Goal: Check status: Check status

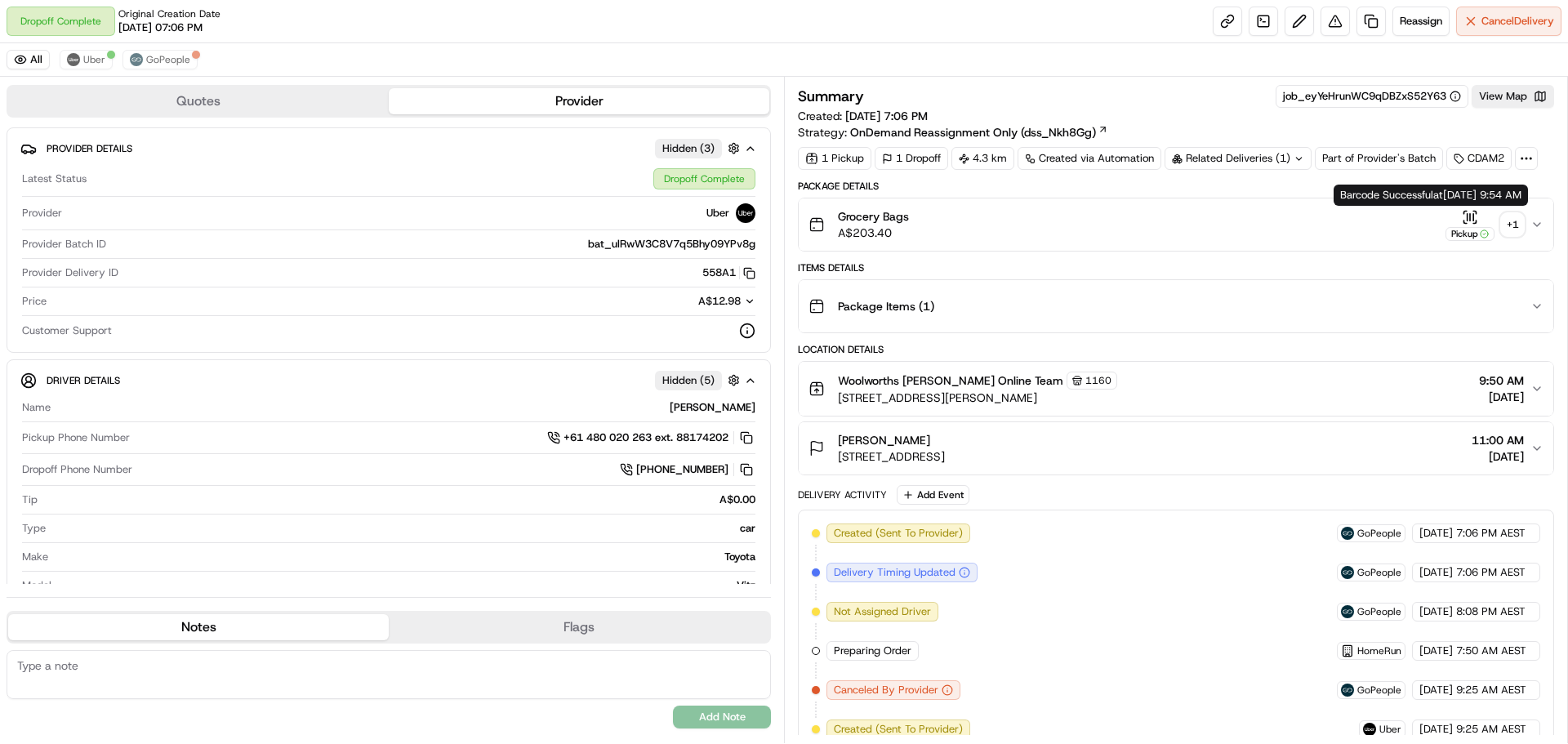
click at [1519, 222] on div "+ 1" at bounding box center [1512, 224] width 23 height 23
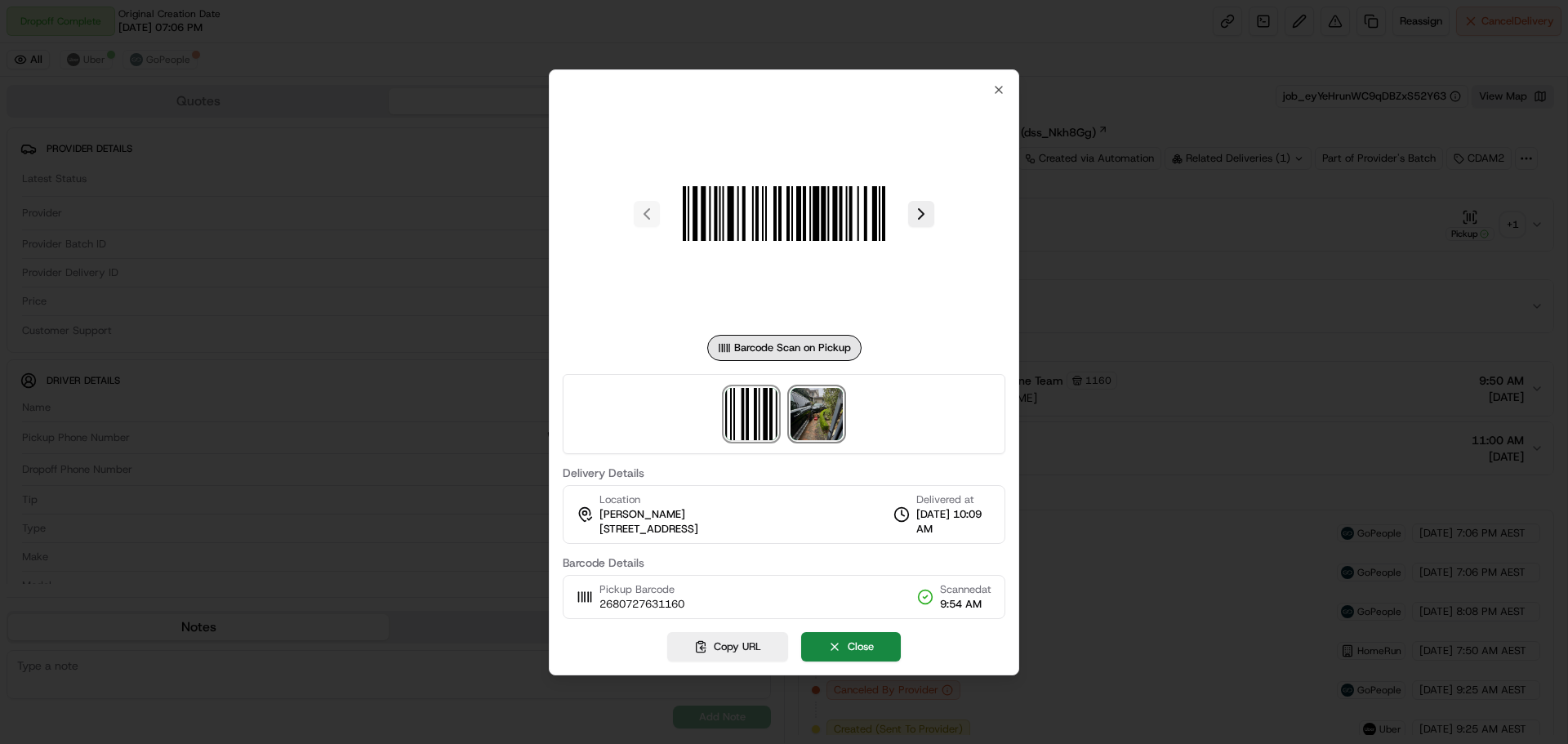
click at [835, 413] on img at bounding box center [816, 414] width 53 height 53
click at [1258, 279] on div at bounding box center [784, 372] width 1568 height 744
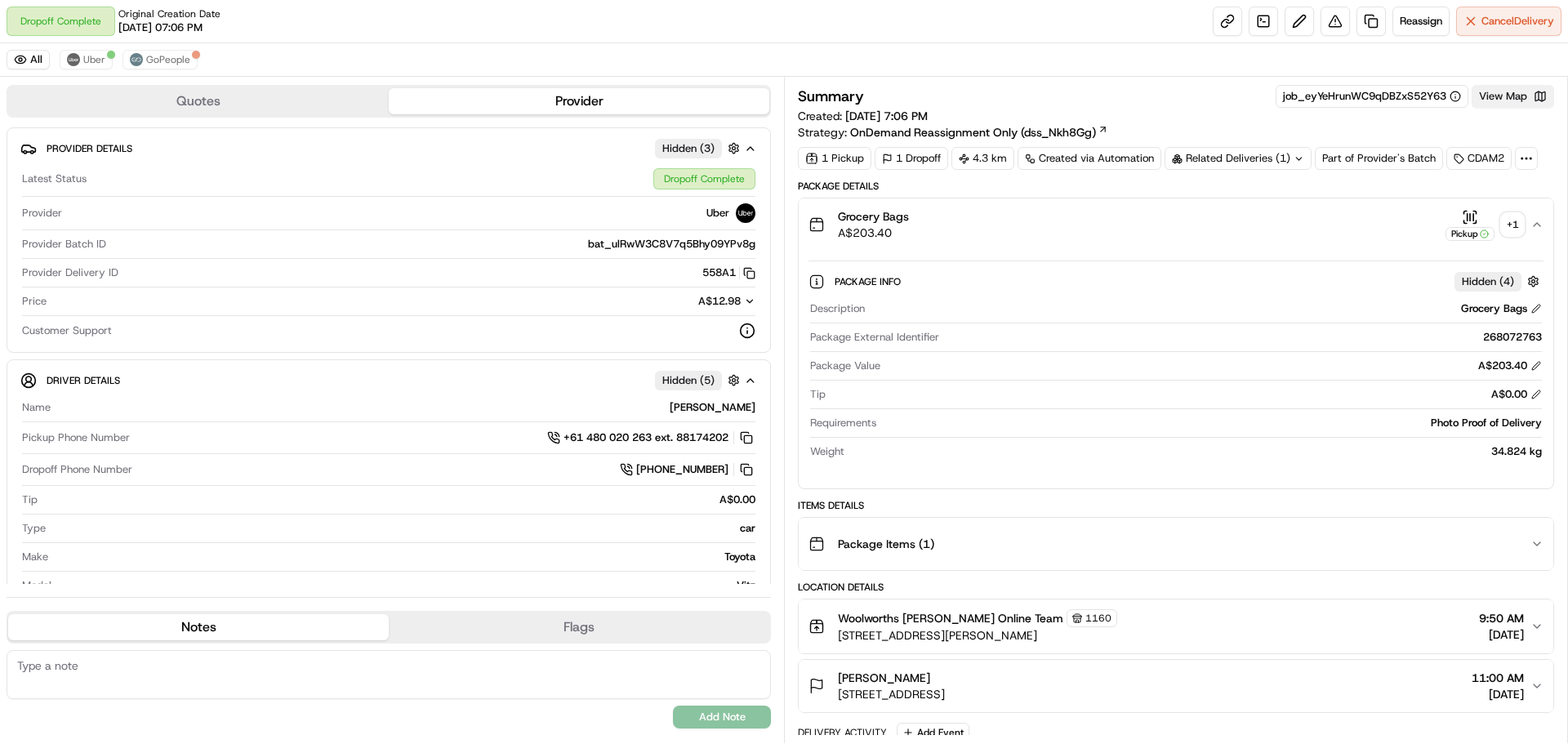
click at [1491, 99] on button "View Map" at bounding box center [1513, 96] width 82 height 23
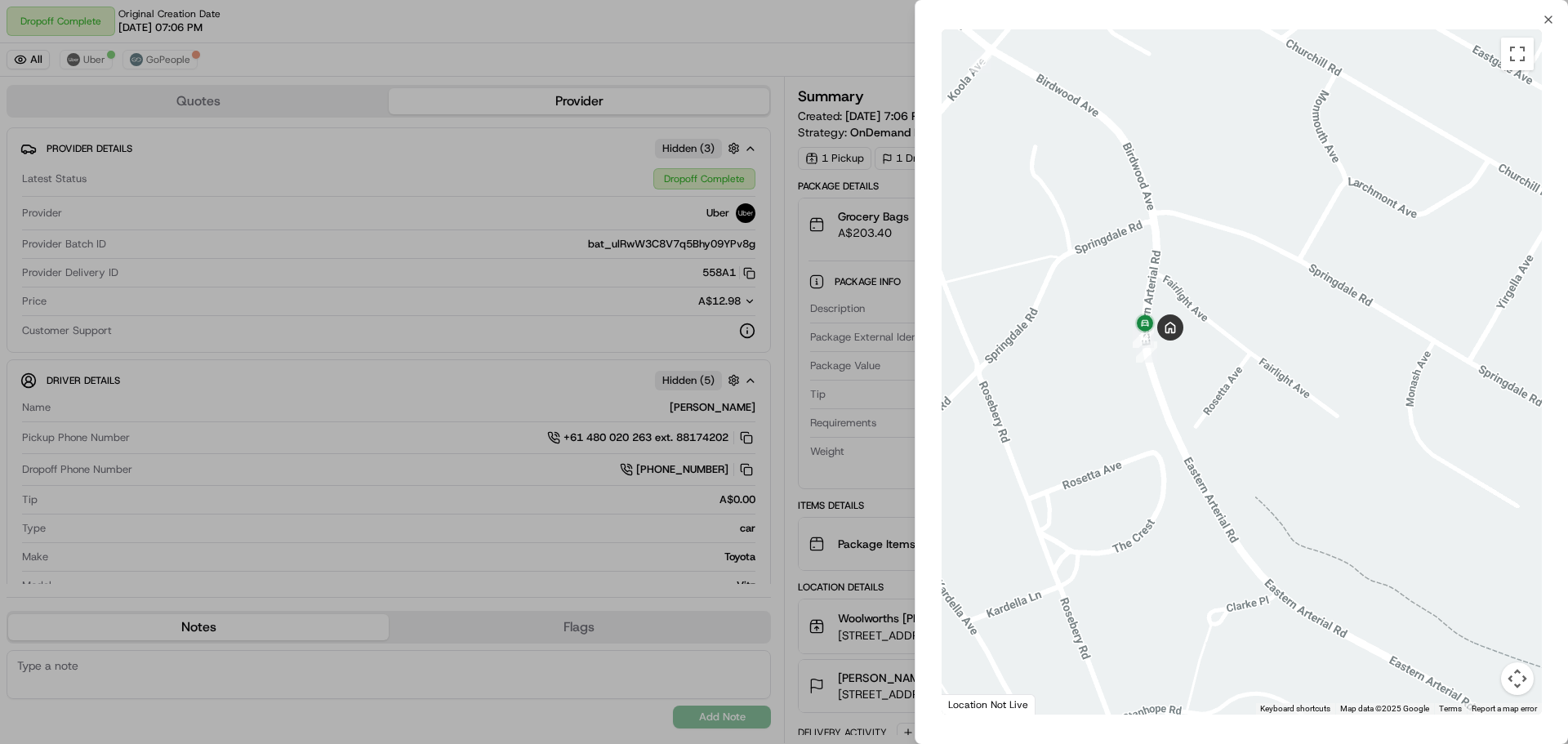
drag, startPoint x: 1195, startPoint y: 421, endPoint x: 1303, endPoint y: 507, distance: 138.1
click at [1303, 507] on div at bounding box center [1242, 372] width 600 height 685
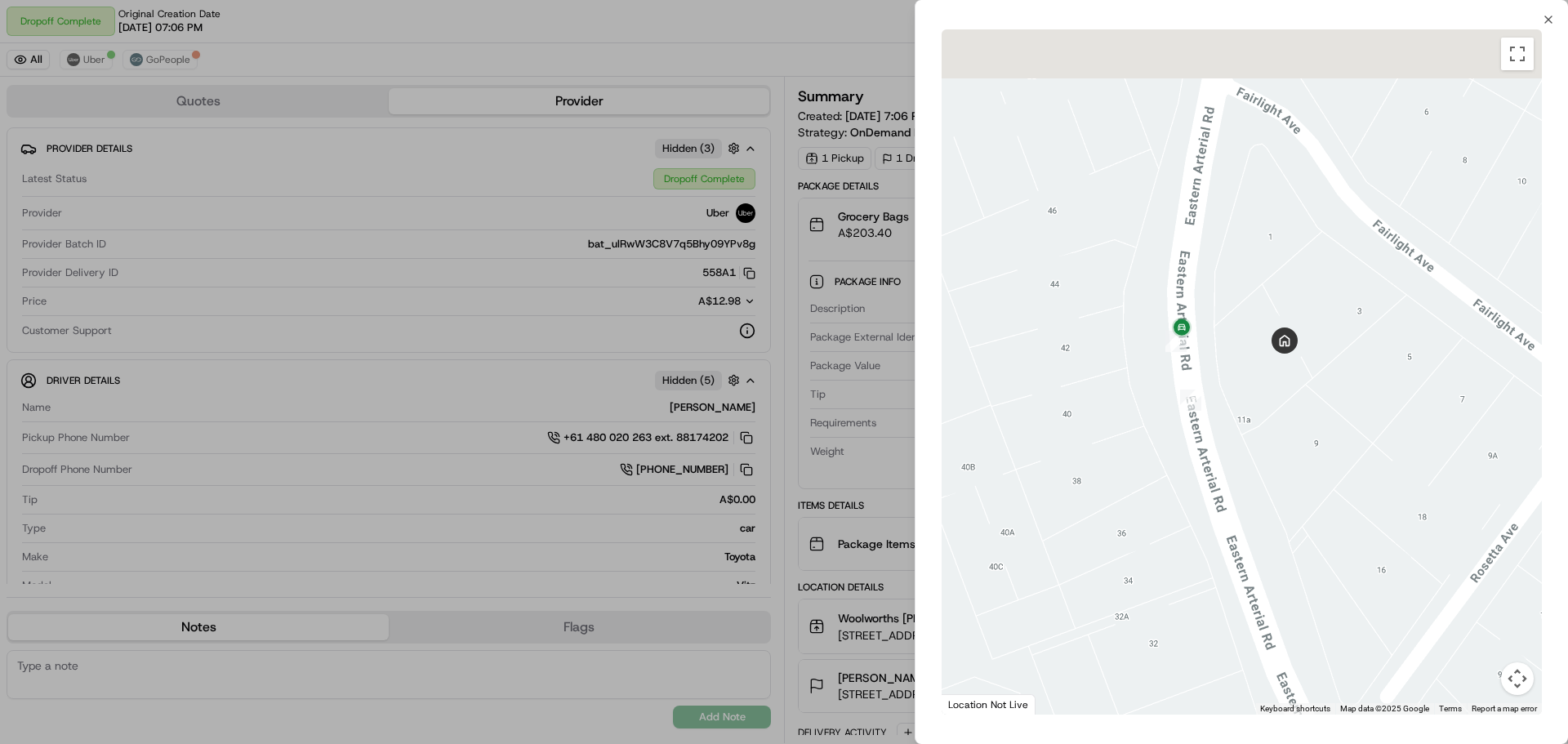
drag, startPoint x: 1156, startPoint y: 335, endPoint x: 1196, endPoint y: 460, distance: 131.2
click at [1196, 460] on div at bounding box center [1242, 372] width 600 height 685
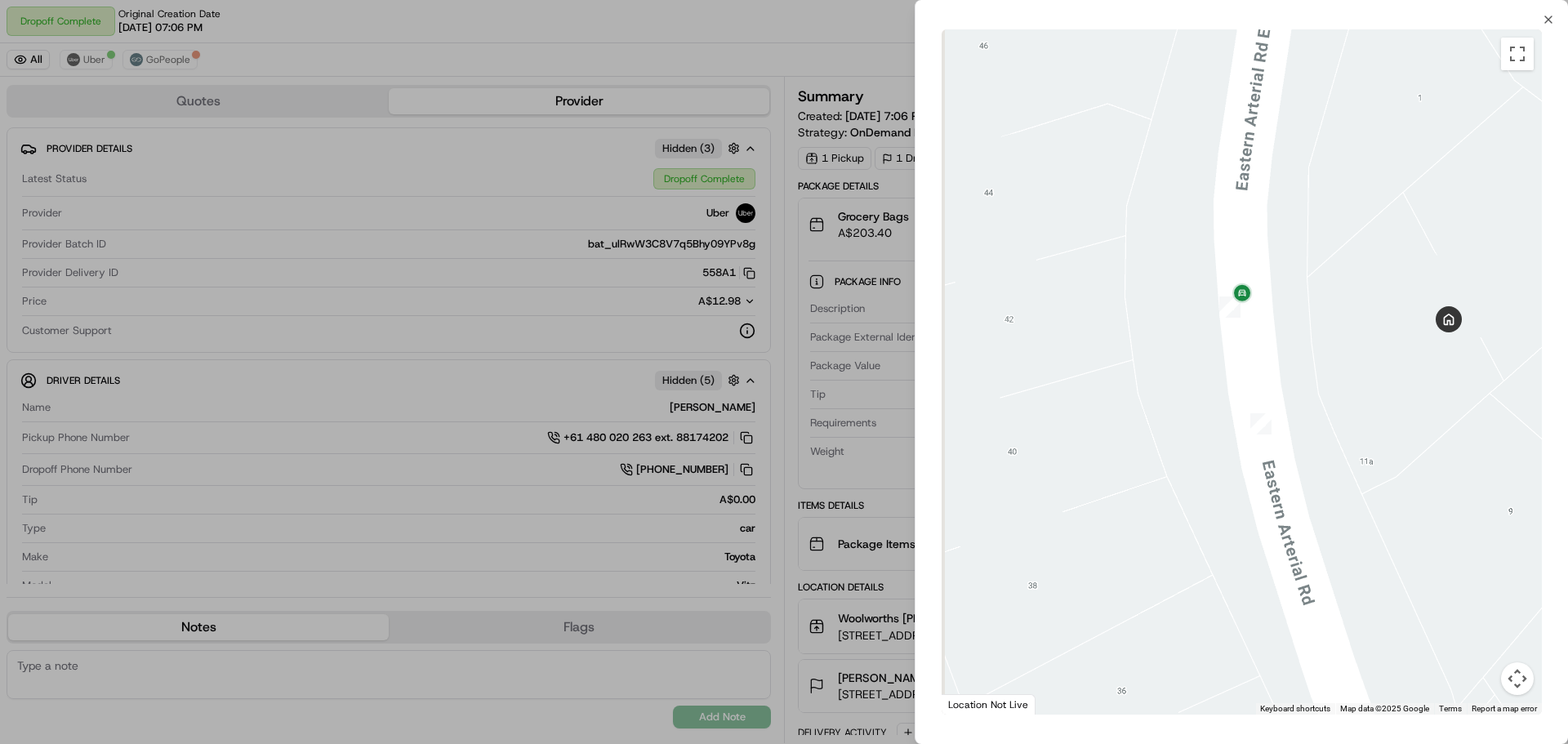
drag, startPoint x: 1172, startPoint y: 330, endPoint x: 1301, endPoint y: 476, distance: 194.8
click at [1301, 476] on div at bounding box center [1242, 372] width 600 height 685
click at [816, 375] on div at bounding box center [784, 372] width 1568 height 744
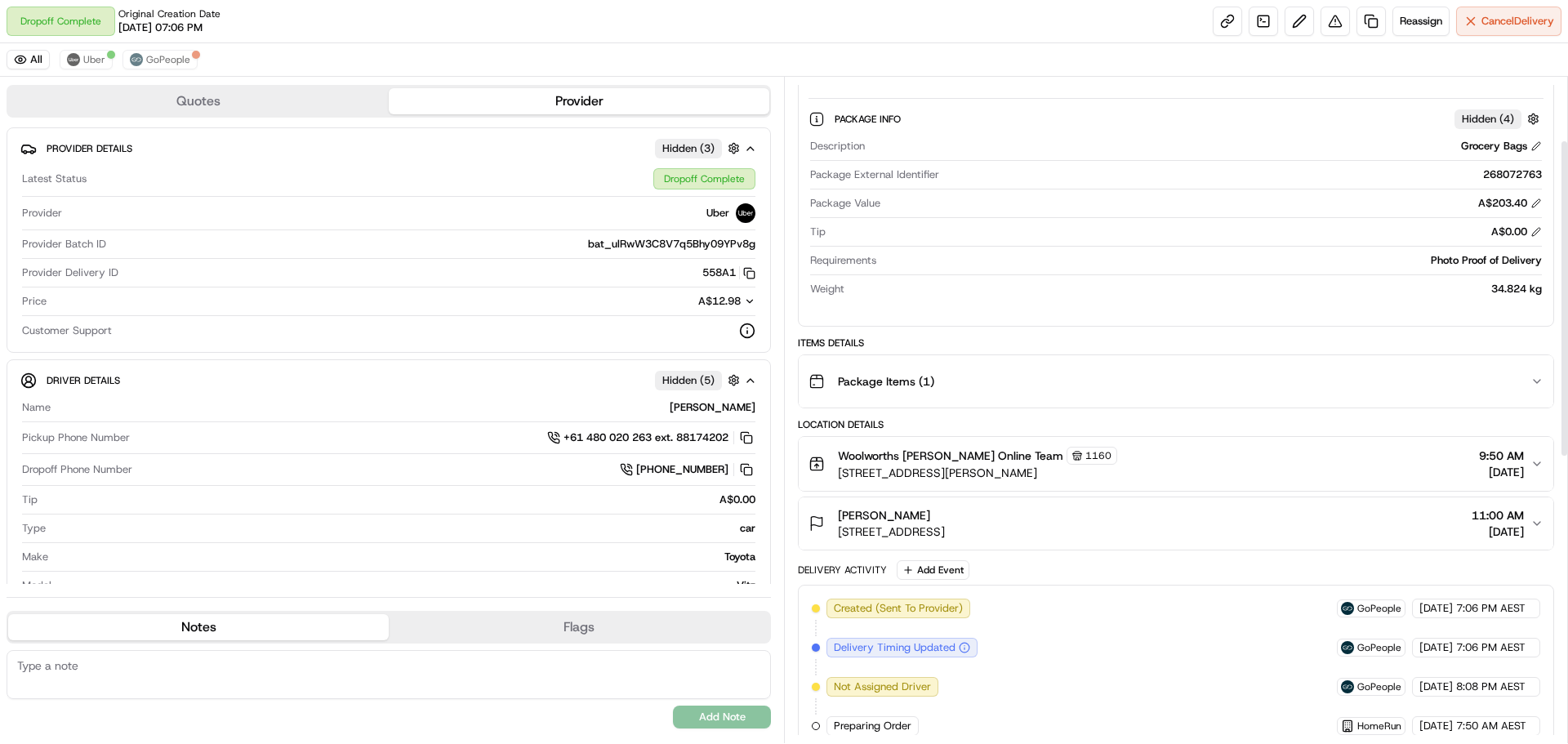
scroll to position [164, 0]
drag, startPoint x: 1083, startPoint y: 529, endPoint x: 827, endPoint y: 541, distance: 256.3
click at [827, 541] on button "Sharda Bassi 11 Eastern Arterial Rd, Killara, NSW 2071, AU 11:00 AM 16/09/2025" at bounding box center [1176, 523] width 755 height 53
copy span "[STREET_ADDRESS]"
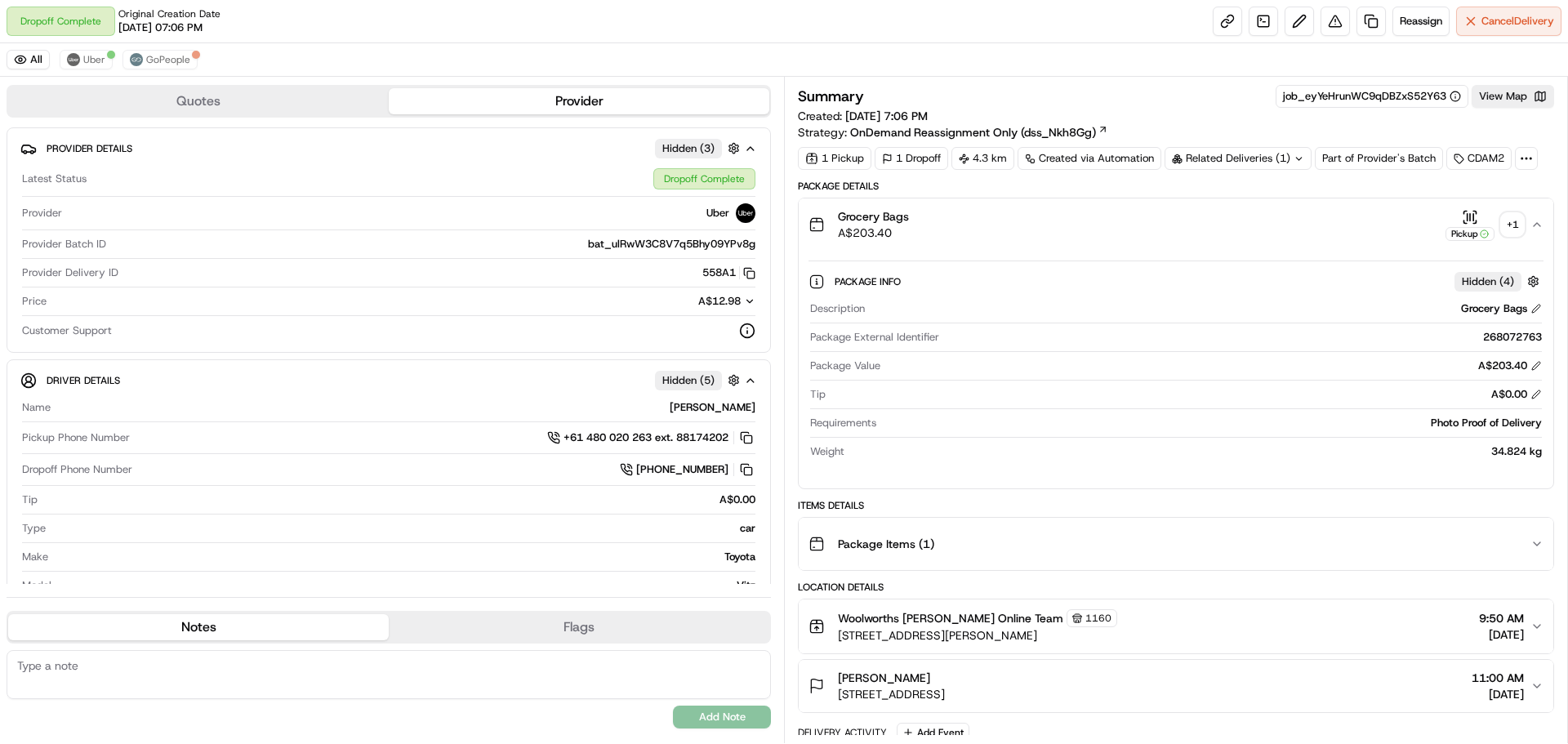
click at [1510, 226] on div "+ 1" at bounding box center [1512, 224] width 23 height 23
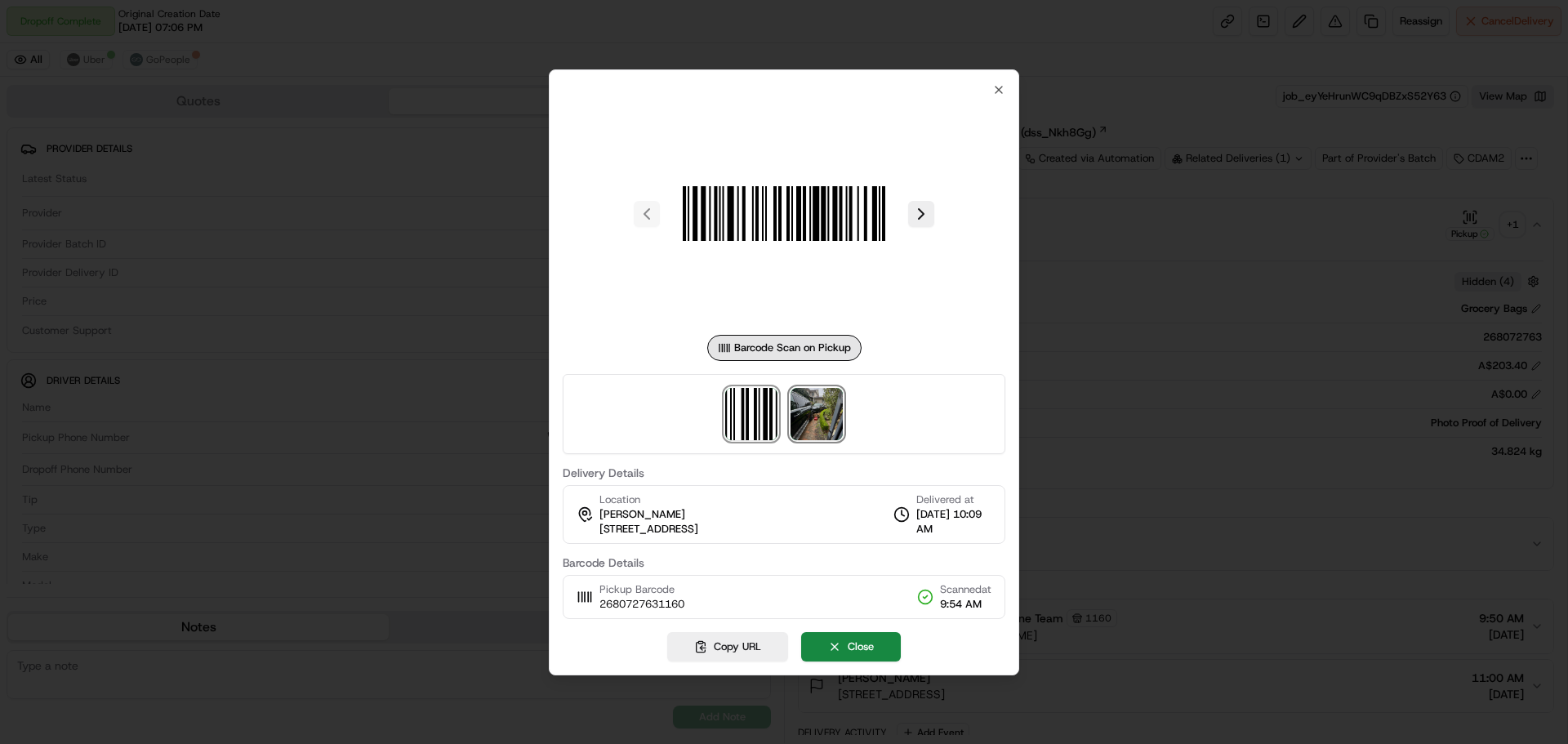
click at [822, 410] on img at bounding box center [816, 414] width 53 height 53
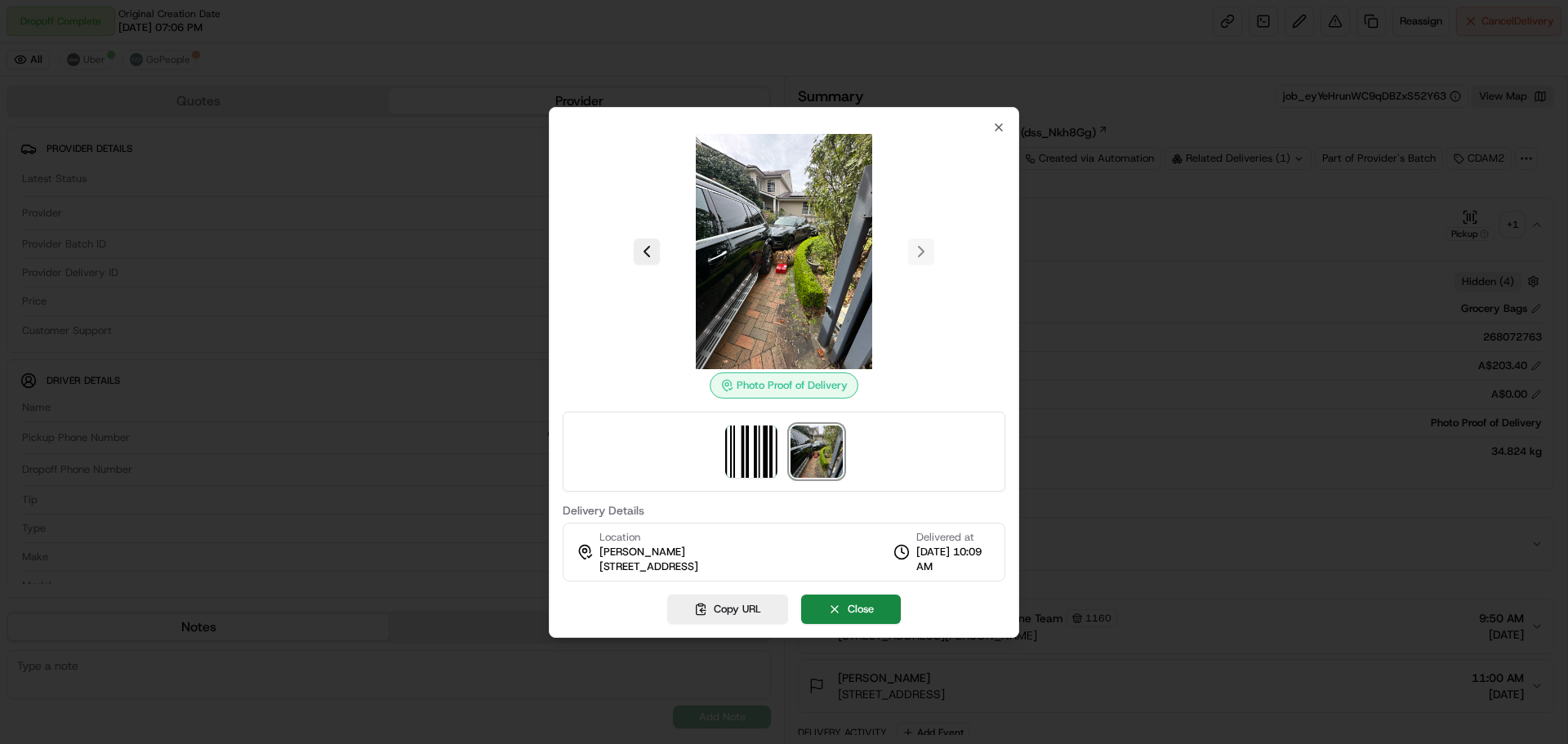
click at [1082, 295] on div at bounding box center [784, 372] width 1568 height 744
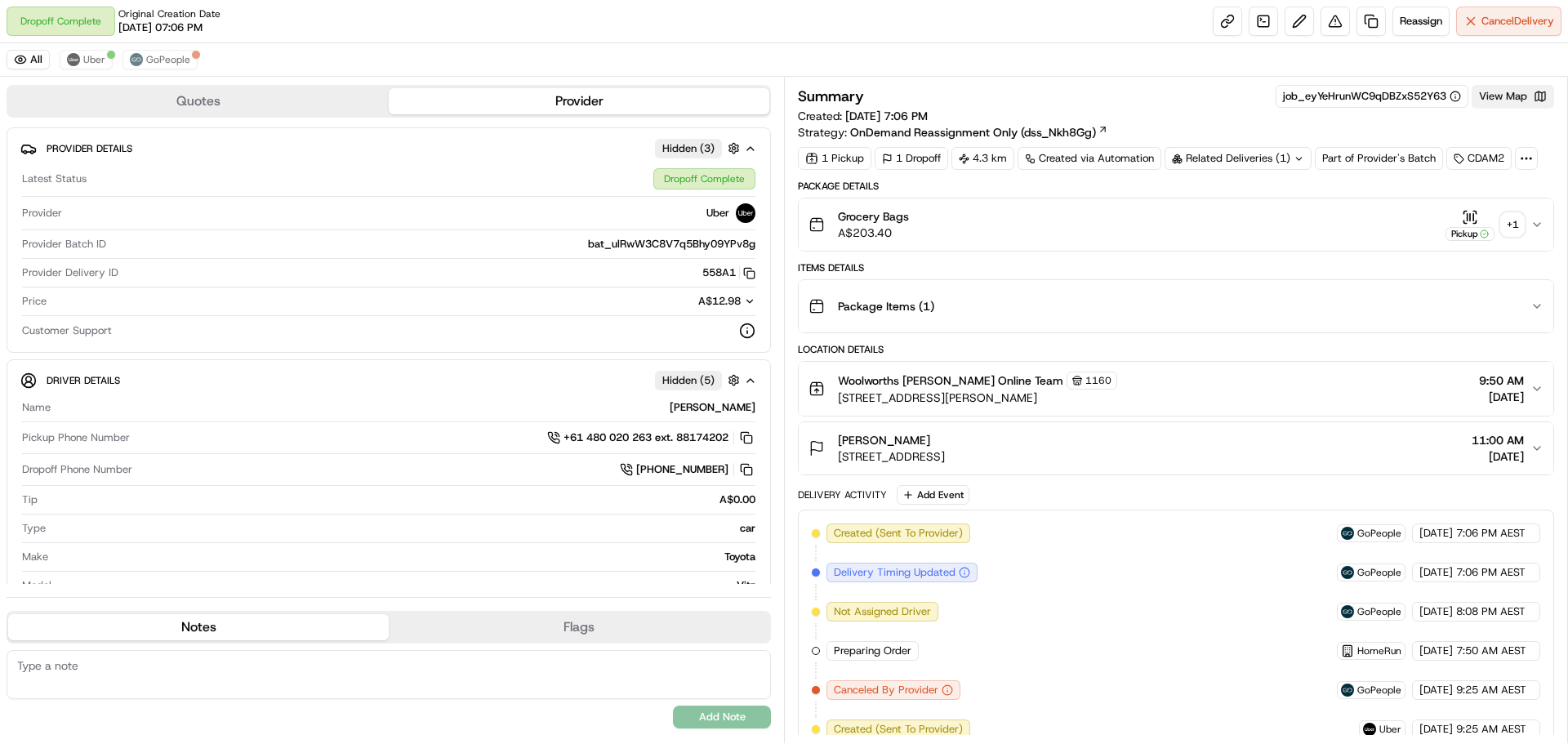
click at [1514, 89] on button "View Map" at bounding box center [1513, 96] width 82 height 23
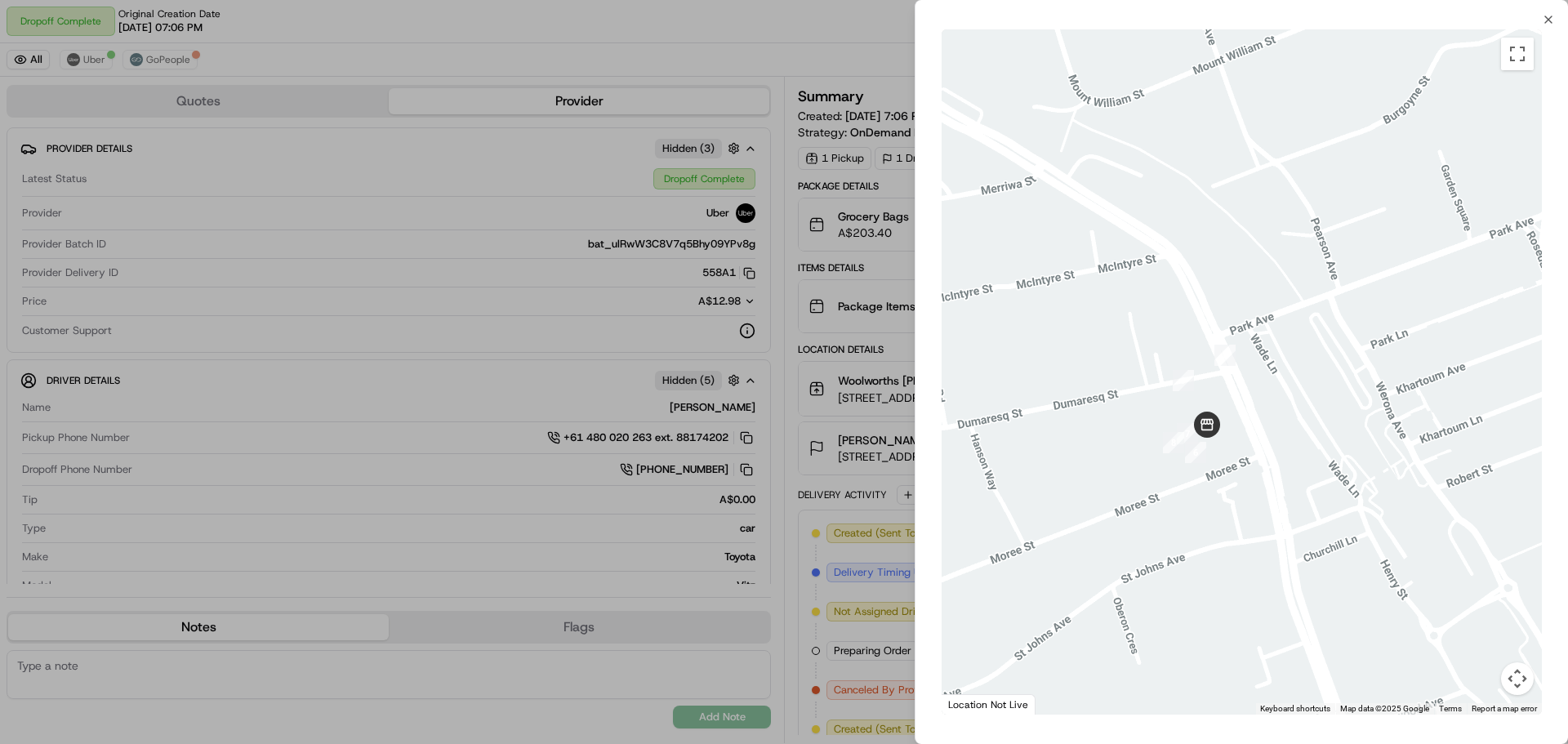
drag, startPoint x: 948, startPoint y: 200, endPoint x: 1213, endPoint y: 477, distance: 383.3
click at [1213, 477] on div at bounding box center [1242, 372] width 600 height 685
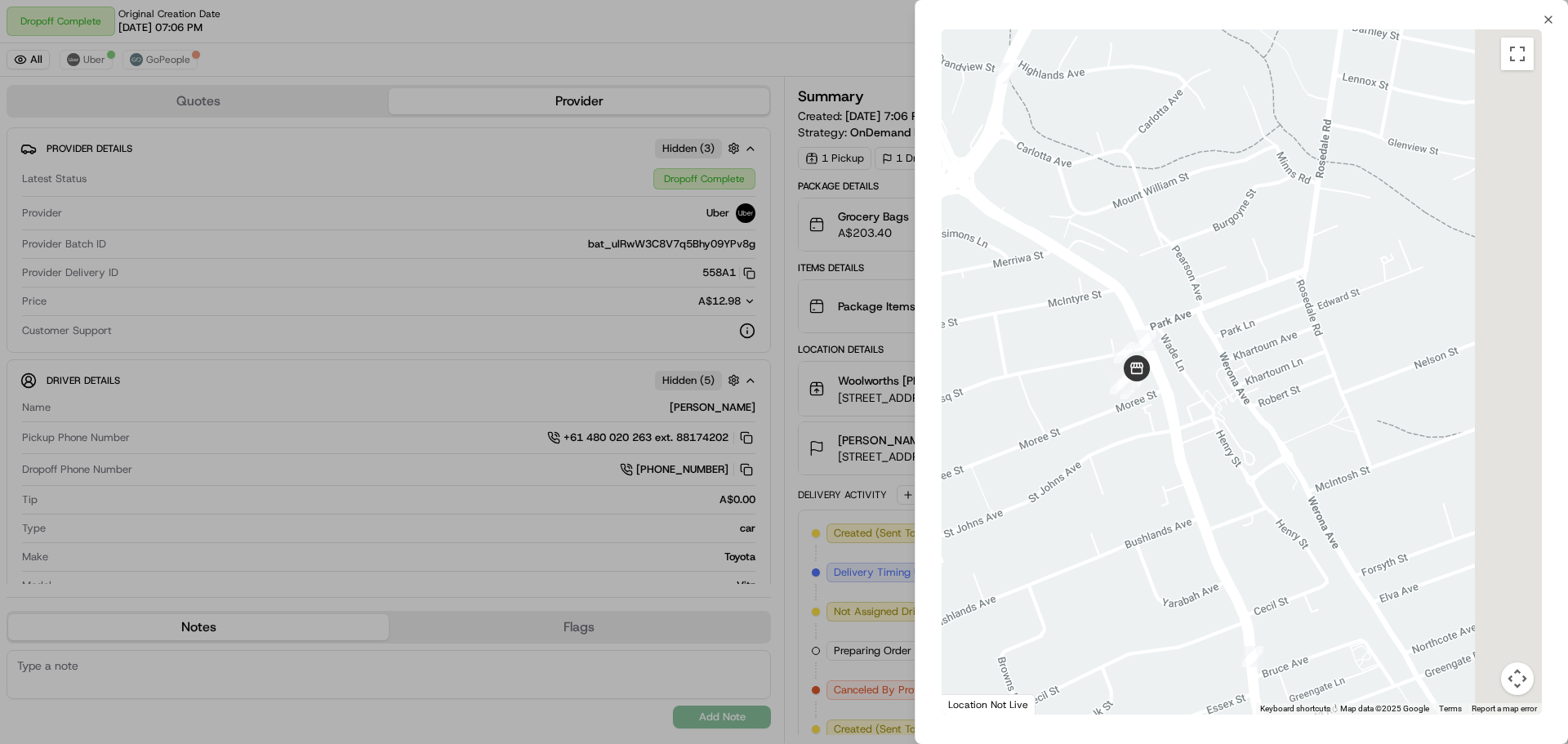
drag, startPoint x: 1251, startPoint y: 456, endPoint x: 877, endPoint y: 179, distance: 465.4
click at [877, 179] on body "Dropoff Complete Original Creation Date 09/15/2025 07:06 PM Reassign Cancel Del…" at bounding box center [784, 372] width 1568 height 744
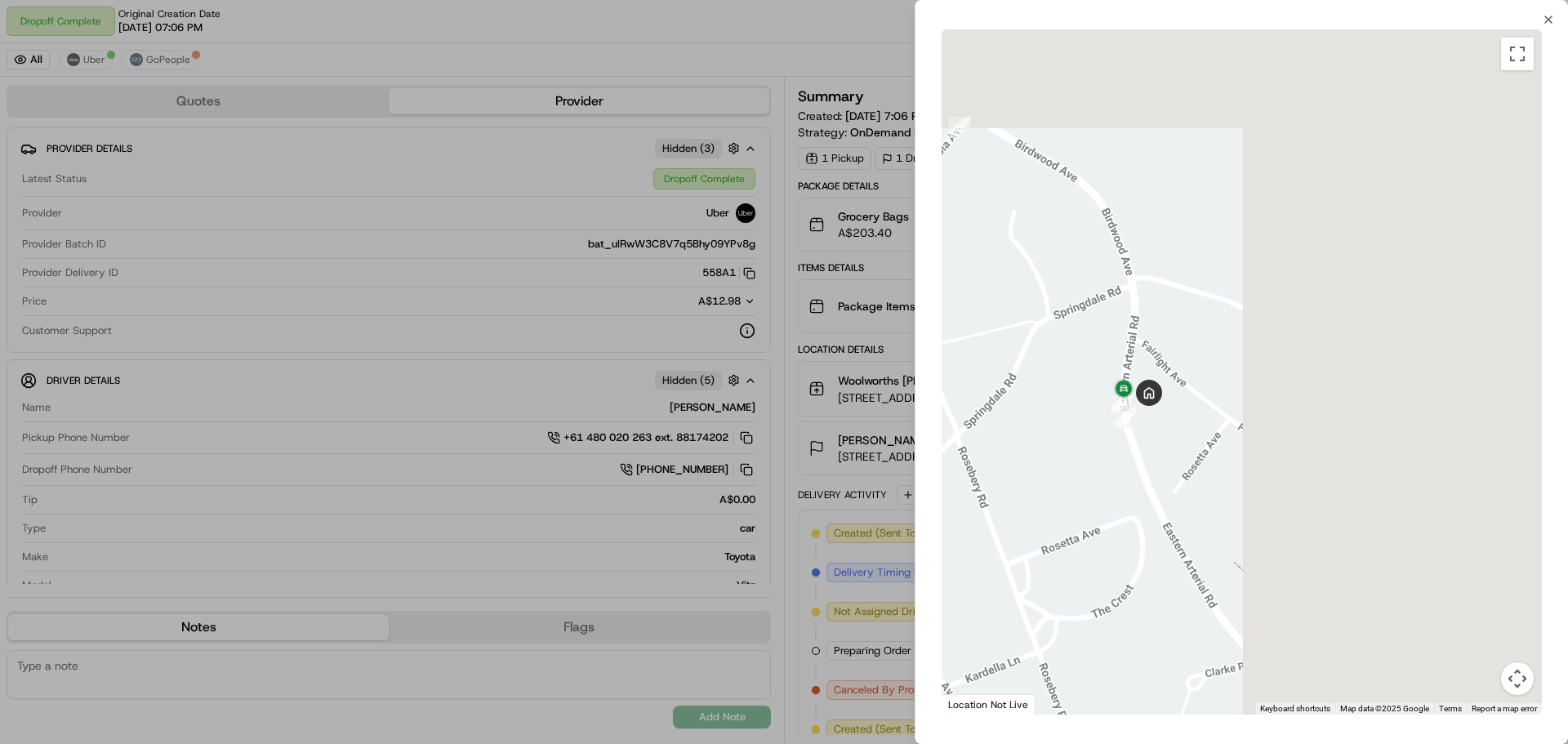
drag, startPoint x: 1489, startPoint y: 252, endPoint x: 1011, endPoint y: 436, distance: 512.2
click at [1011, 436] on div at bounding box center [1242, 372] width 600 height 685
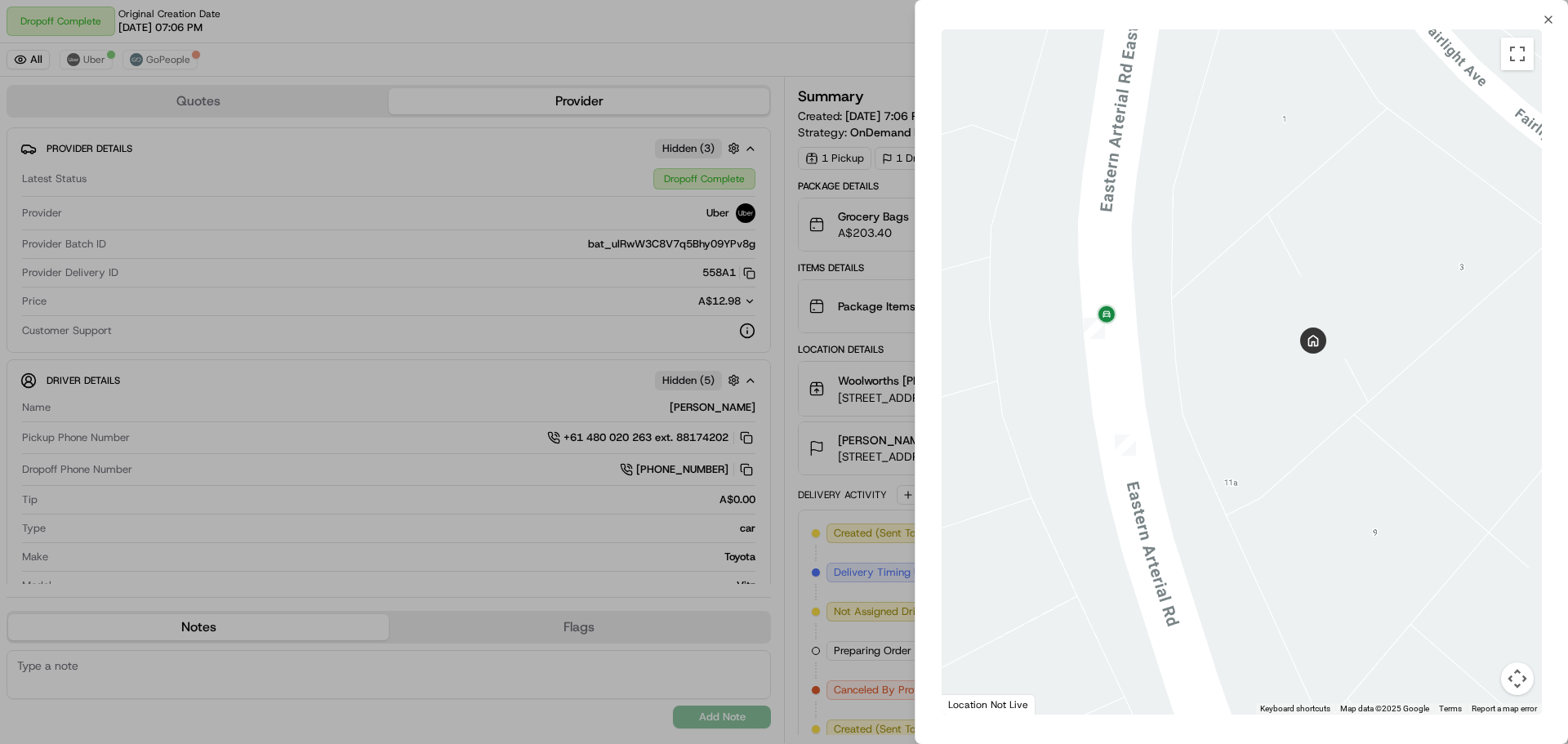
drag, startPoint x: 1129, startPoint y: 192, endPoint x: 1075, endPoint y: 632, distance: 443.3
click at [1075, 632] on div at bounding box center [1242, 372] width 600 height 685
click at [852, 397] on div at bounding box center [784, 372] width 1568 height 744
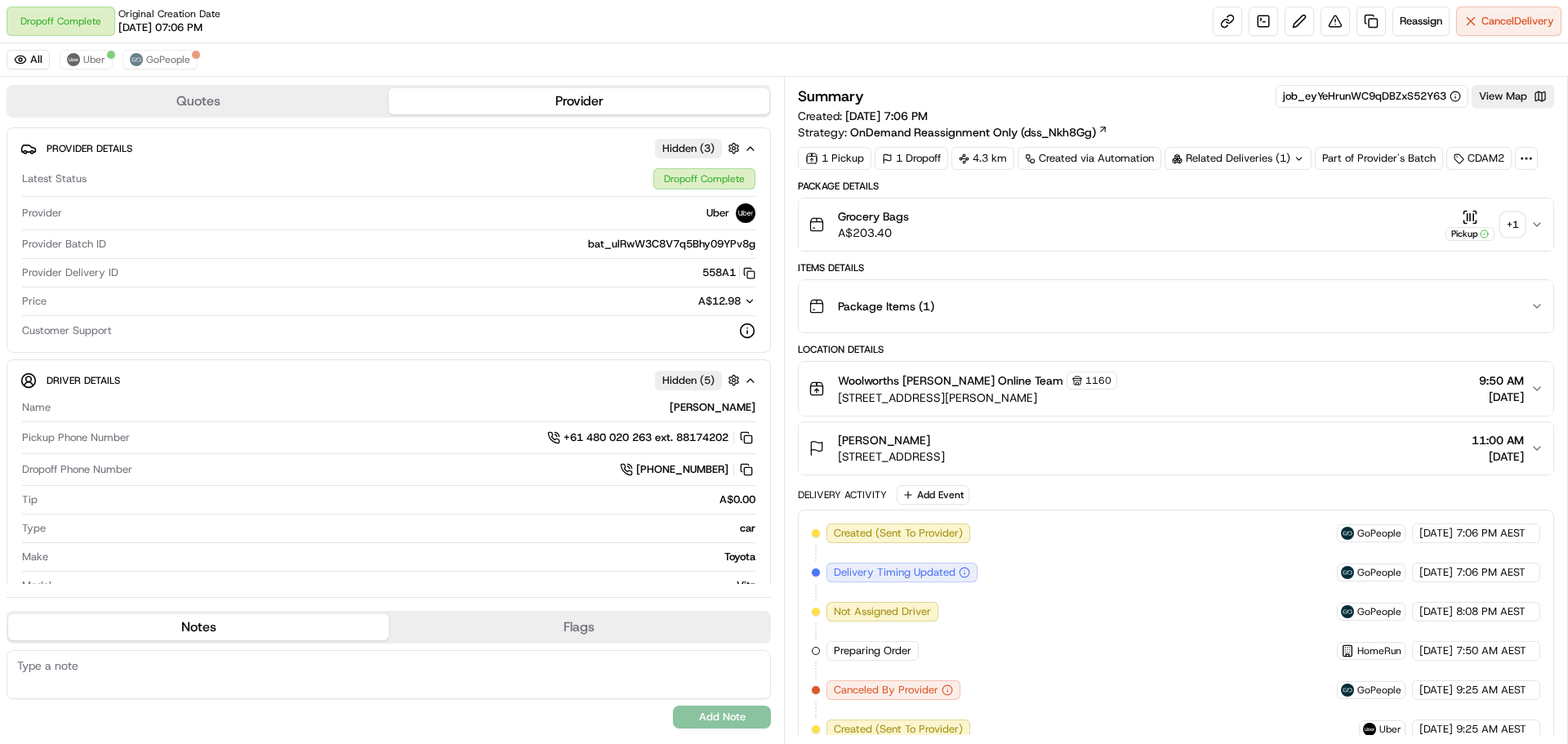
click at [1514, 220] on div "+ 1" at bounding box center [1512, 224] width 23 height 23
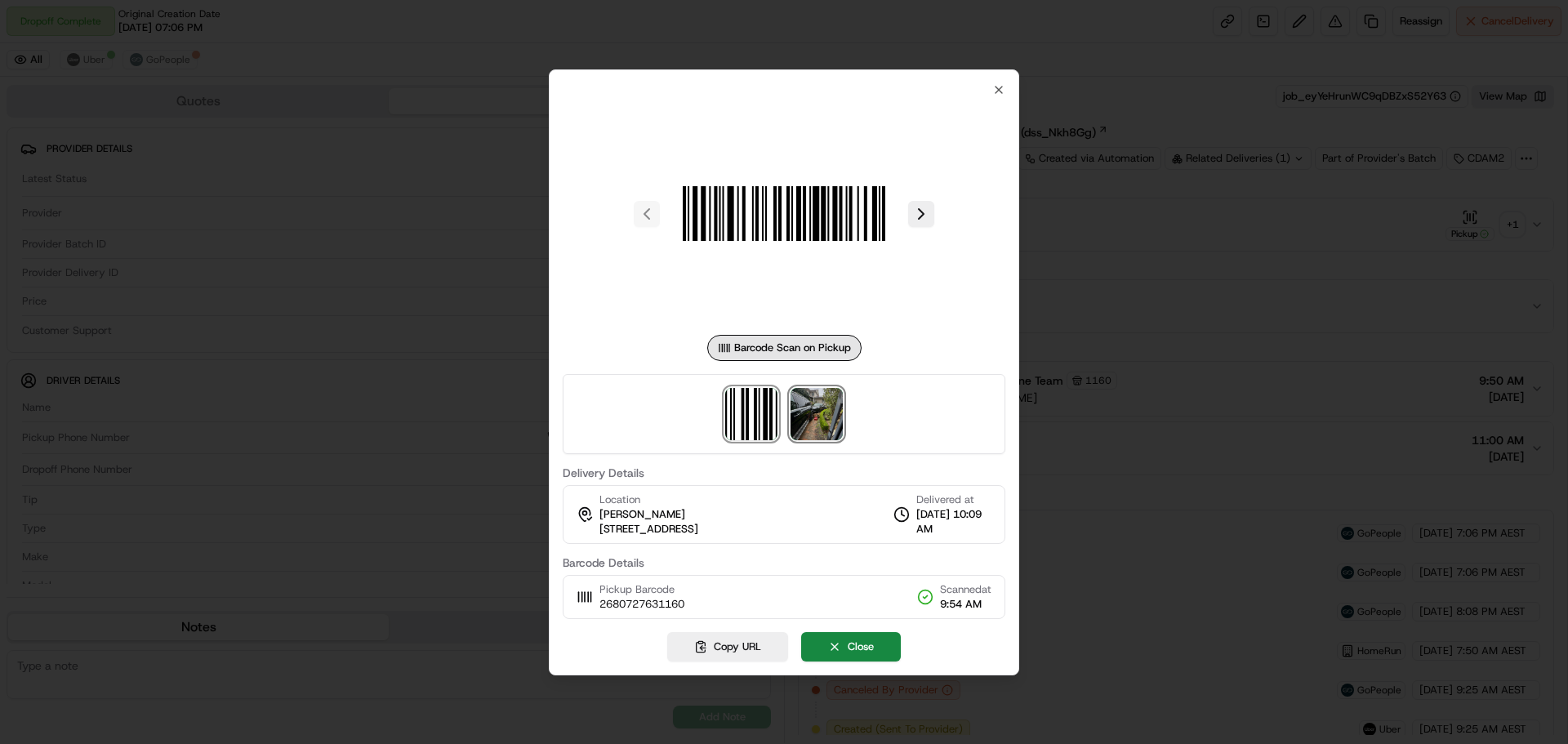
click at [812, 407] on img at bounding box center [816, 414] width 53 height 53
click at [1146, 202] on div at bounding box center [784, 372] width 1568 height 744
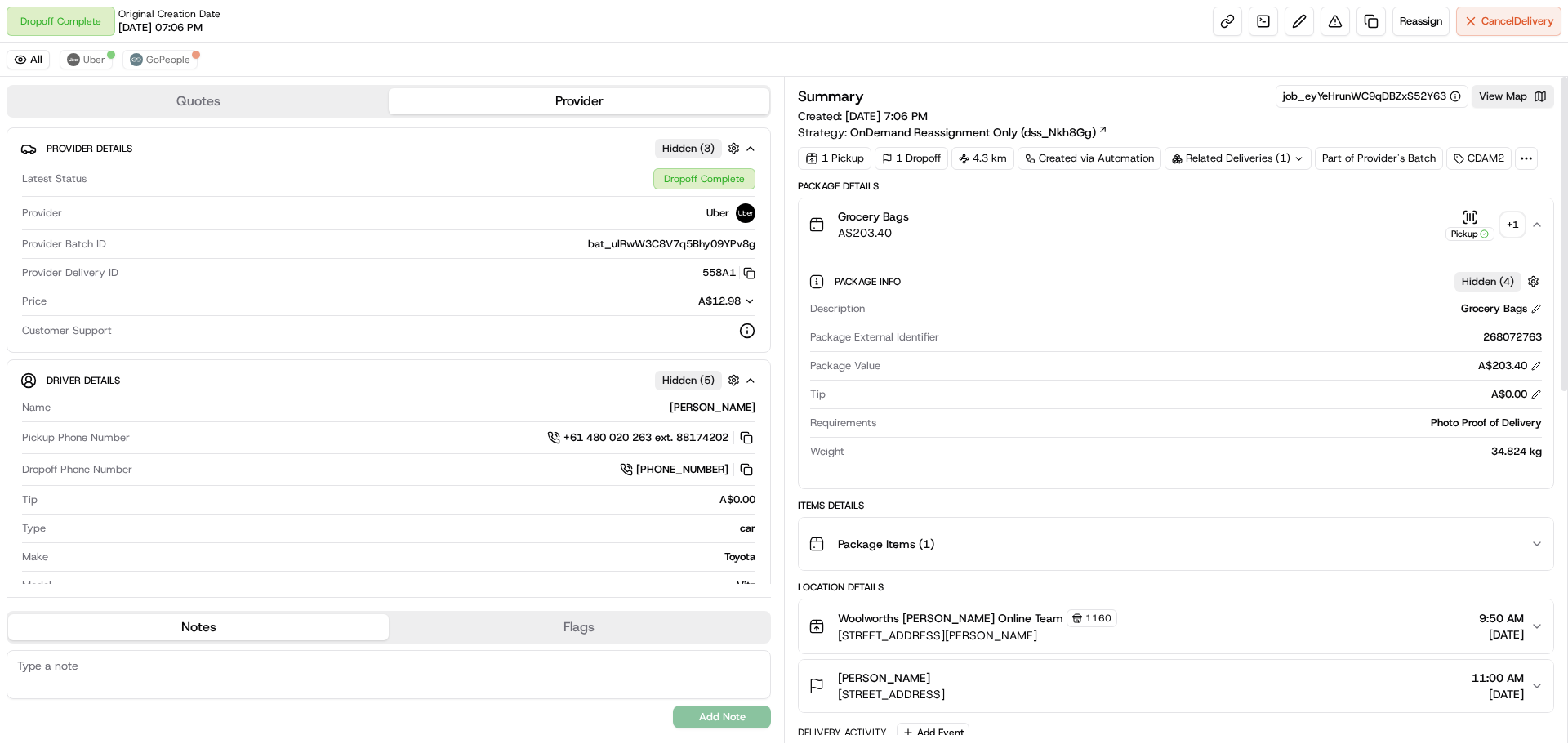
click at [1517, 224] on div "+ 1" at bounding box center [1512, 224] width 23 height 23
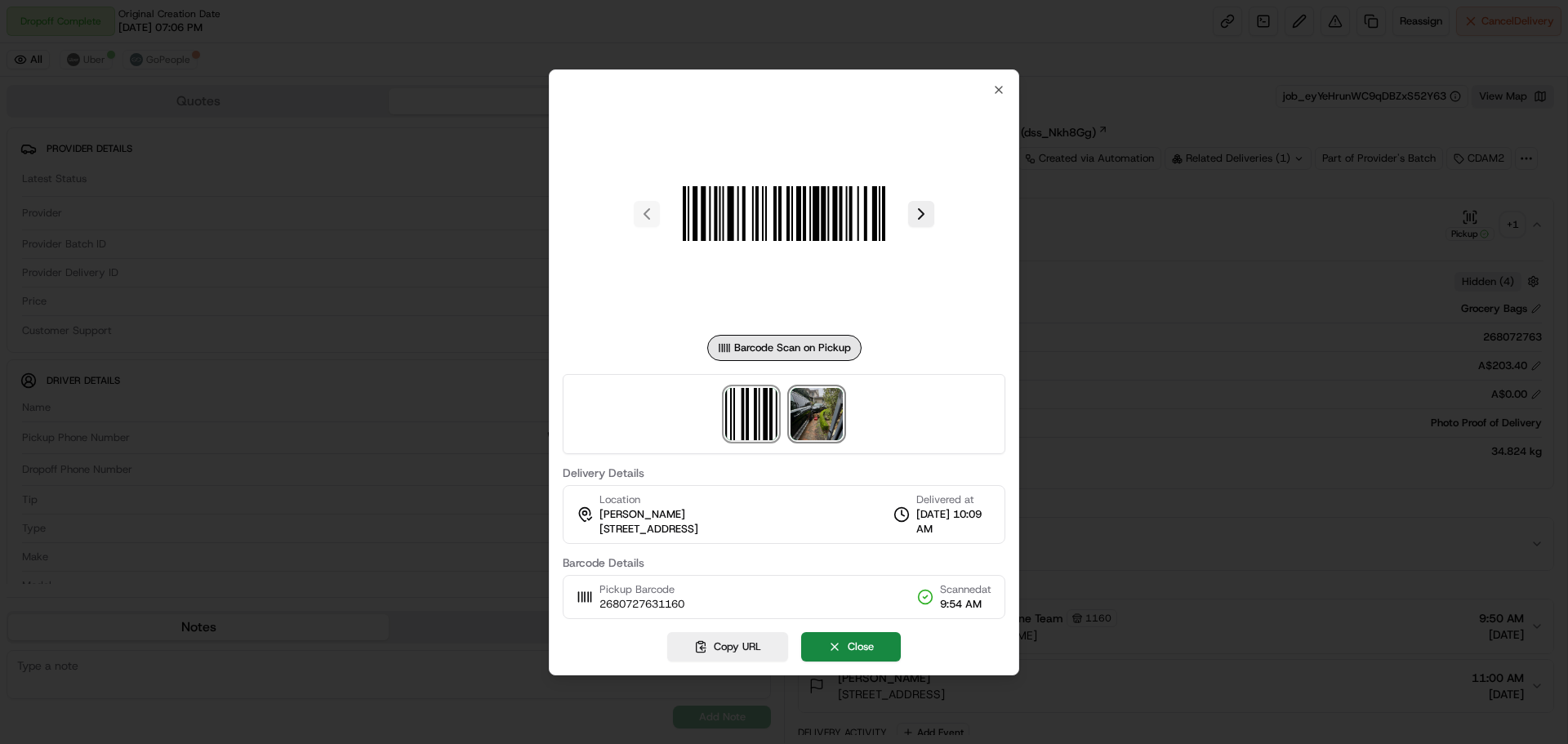
click at [827, 405] on img at bounding box center [816, 414] width 53 height 53
click at [1202, 510] on div at bounding box center [784, 372] width 1568 height 744
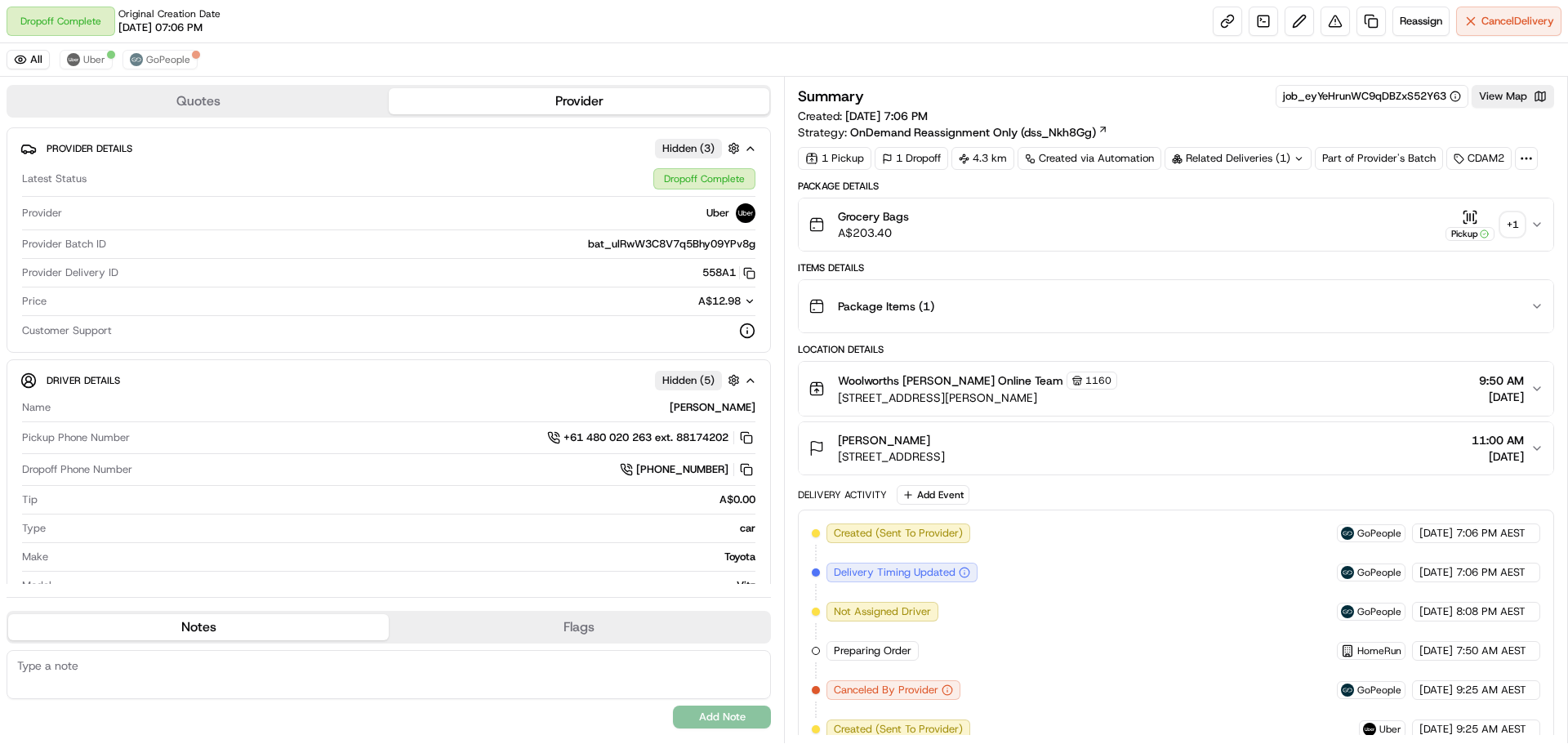
click at [1504, 224] on div "+ 1" at bounding box center [1512, 224] width 23 height 23
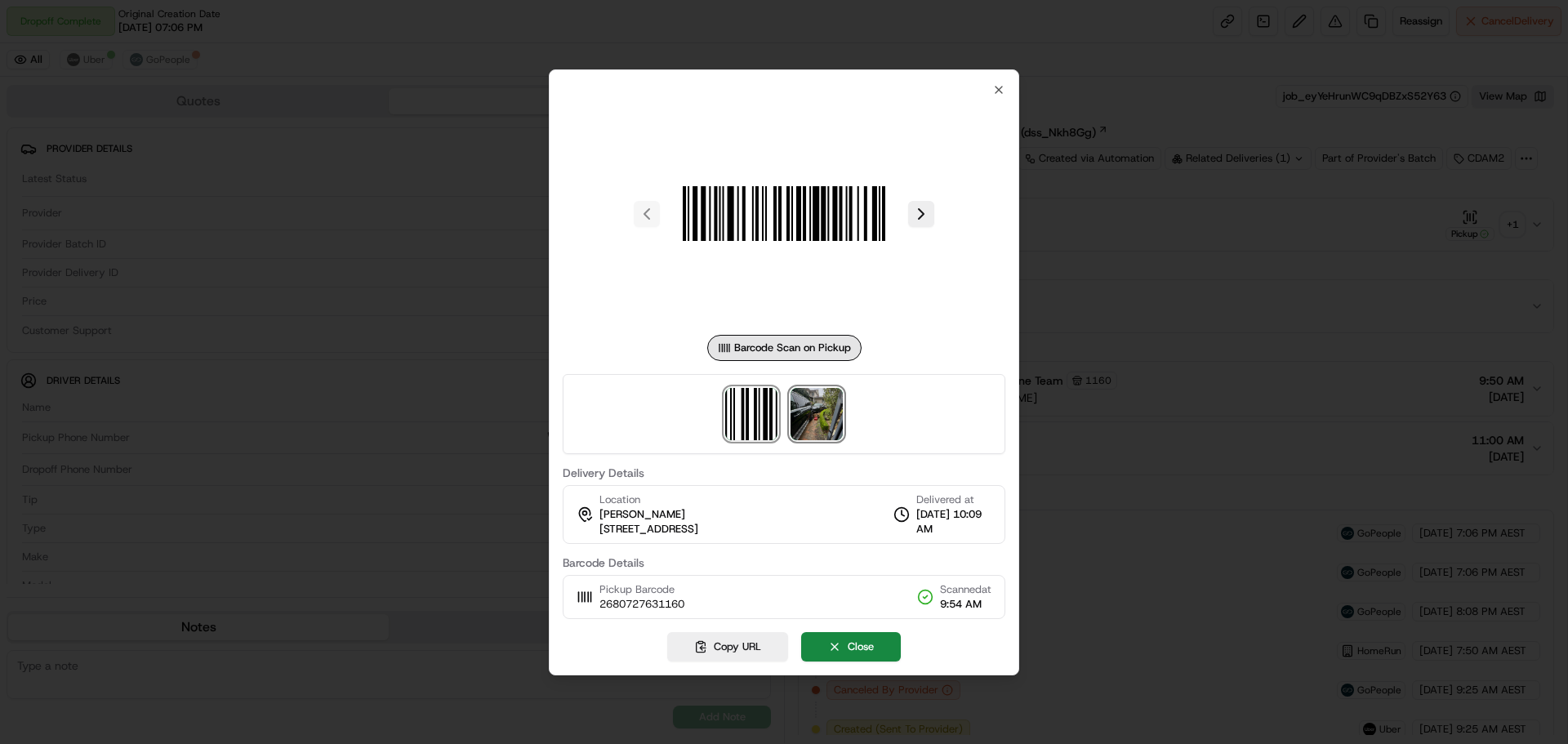
click at [811, 422] on img at bounding box center [816, 414] width 53 height 53
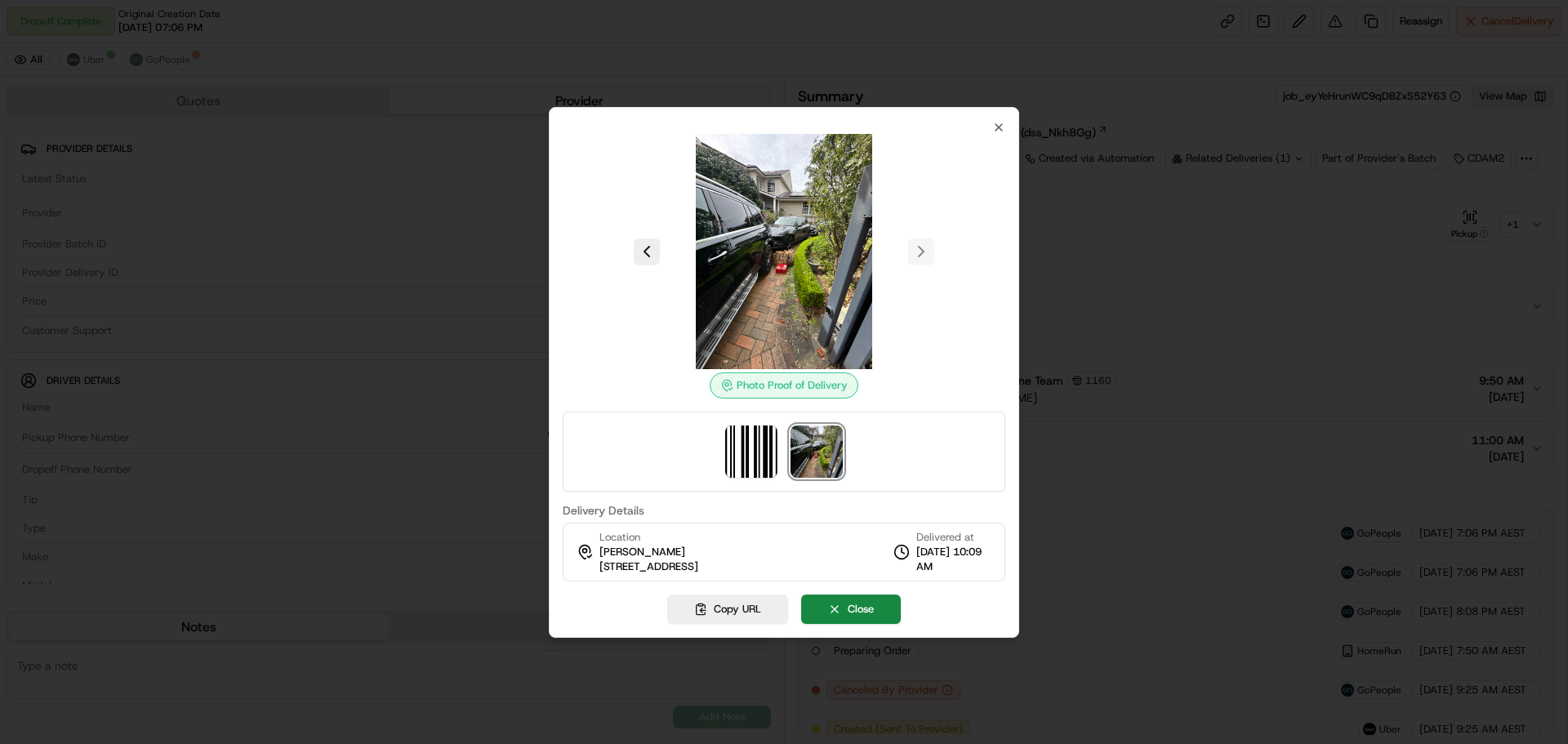
click at [1233, 358] on div at bounding box center [784, 372] width 1568 height 744
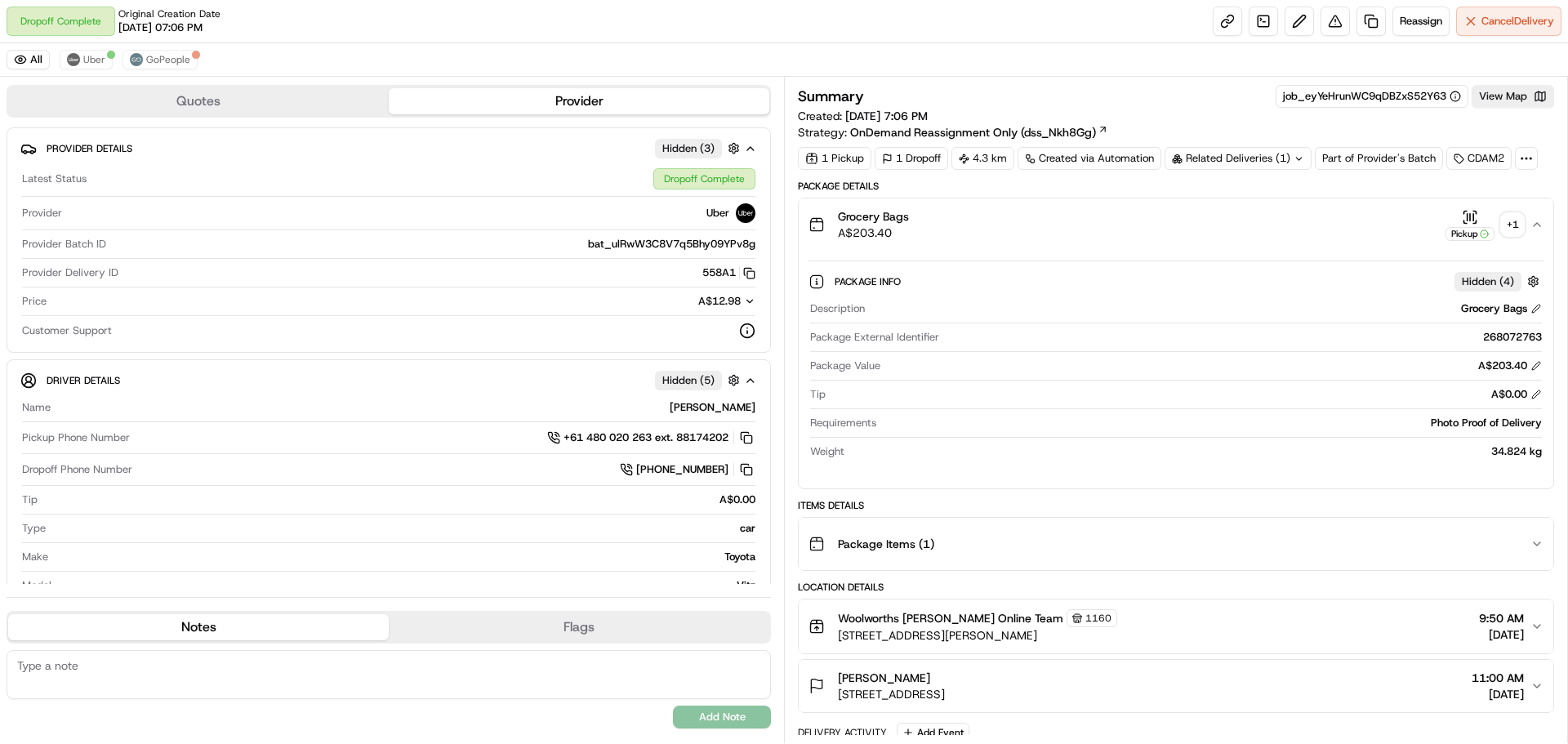
click at [1523, 220] on div "+ 1" at bounding box center [1512, 224] width 23 height 23
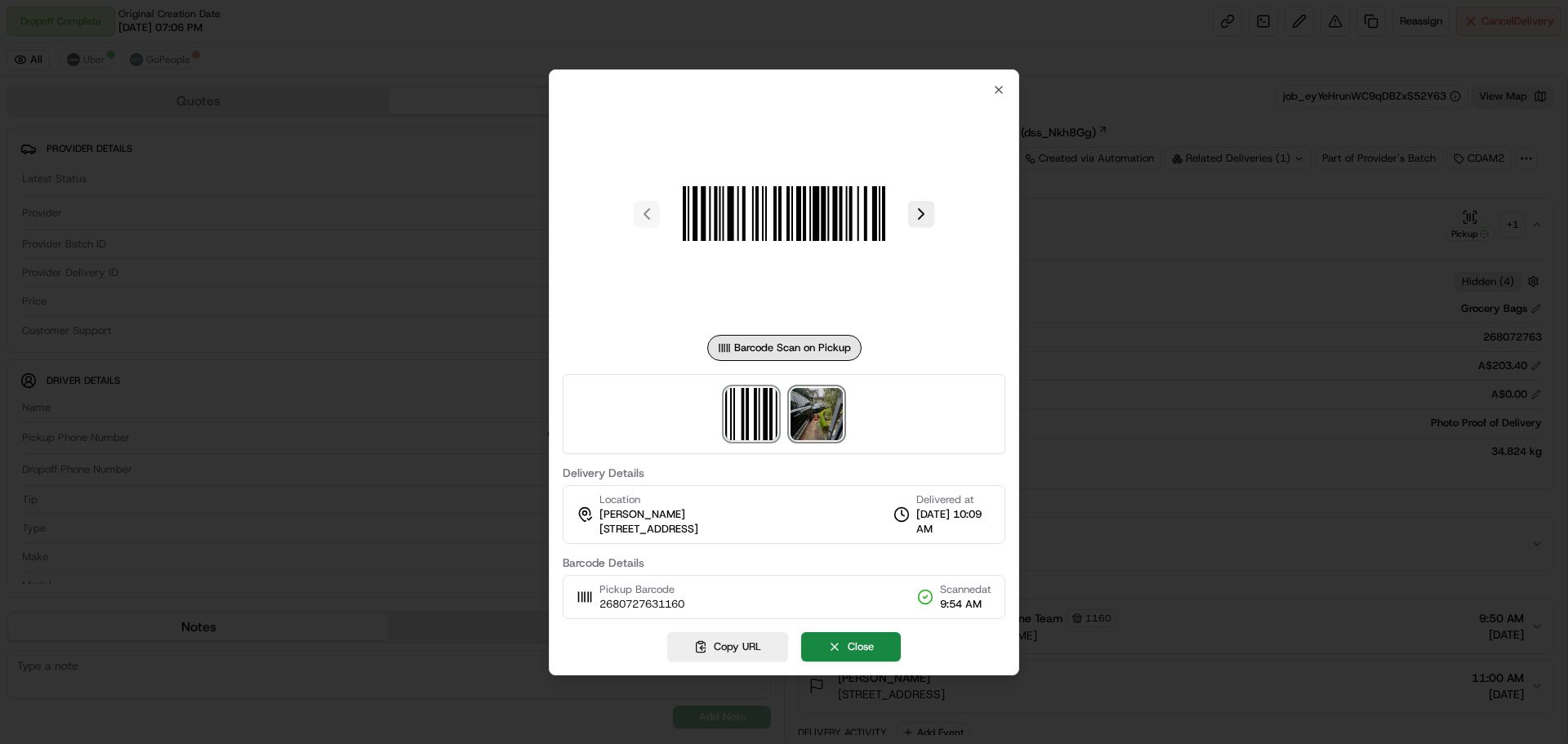
click at [821, 407] on img at bounding box center [816, 414] width 53 height 53
